Goal: Task Accomplishment & Management: Manage account settings

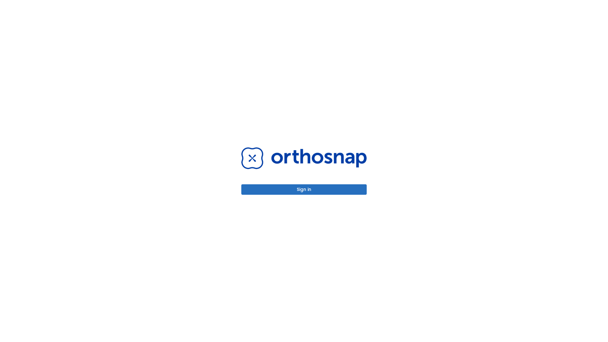
click at [304, 189] on button "Sign in" at bounding box center [303, 189] width 125 height 10
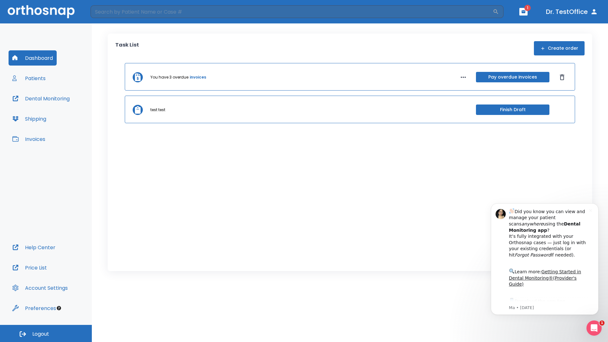
click at [46, 333] on span "Logout" at bounding box center [40, 334] width 17 height 7
